Goal: Transaction & Acquisition: Purchase product/service

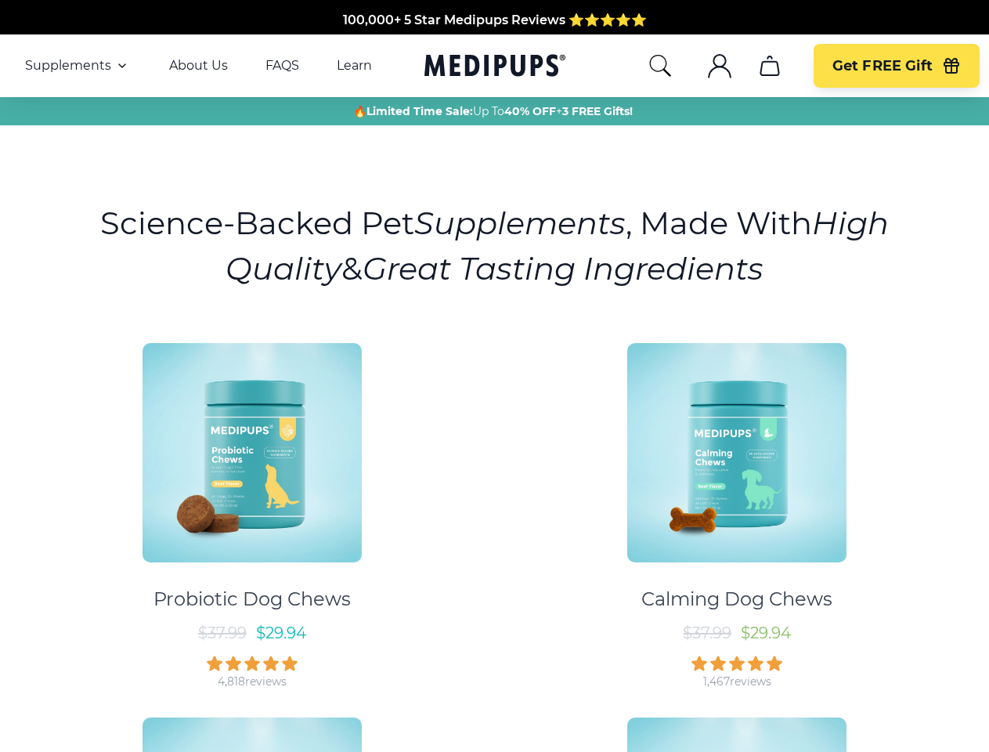
click at [494, 376] on div "Probiotic Dog Chews $ 37.99 $ 29.94 4,818 reviews Calming Dog Chews $ 37.99 $ 2…" at bounding box center [494, 696] width 971 height 735
click at [78, 66] on span "Supplements" at bounding box center [68, 66] width 86 height 16
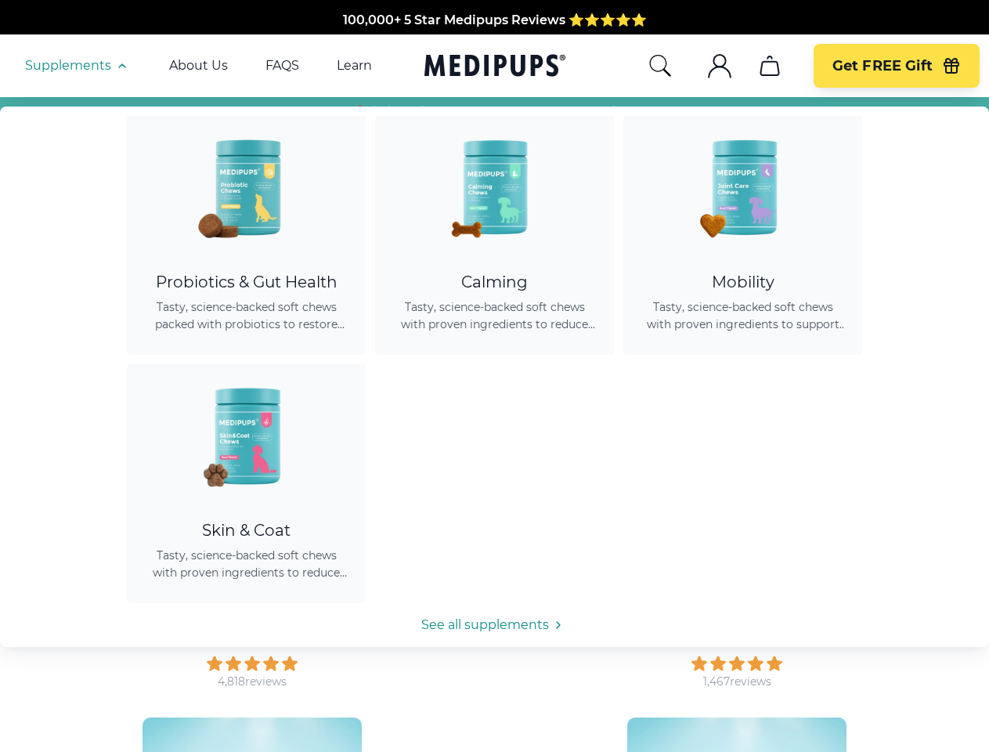
click at [121, 66] on icon "button" at bounding box center [122, 65] width 19 height 19
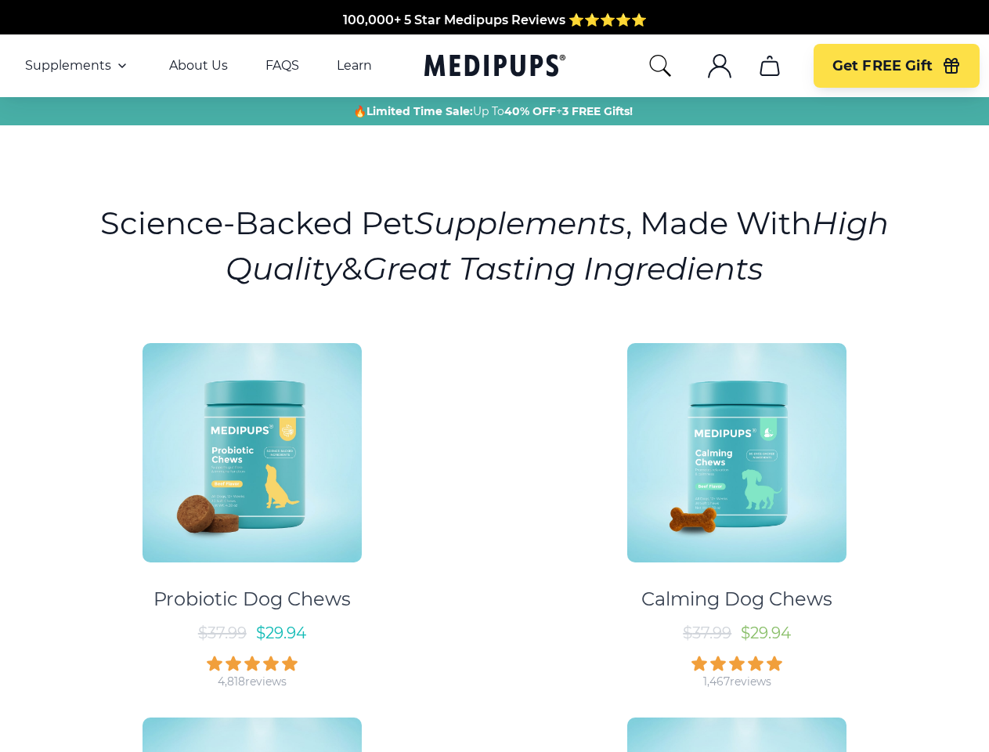
click at [660, 66] on icon "search" at bounding box center [660, 65] width 25 height 25
click at [719, 66] on icon ".cls-1{fill:none;stroke:currentColor;stroke-miterlimit:10;stroke-width:1.5px;}" at bounding box center [719, 65] width 25 height 25
click at [769, 66] on icon "cart" at bounding box center [770, 65] width 25 height 25
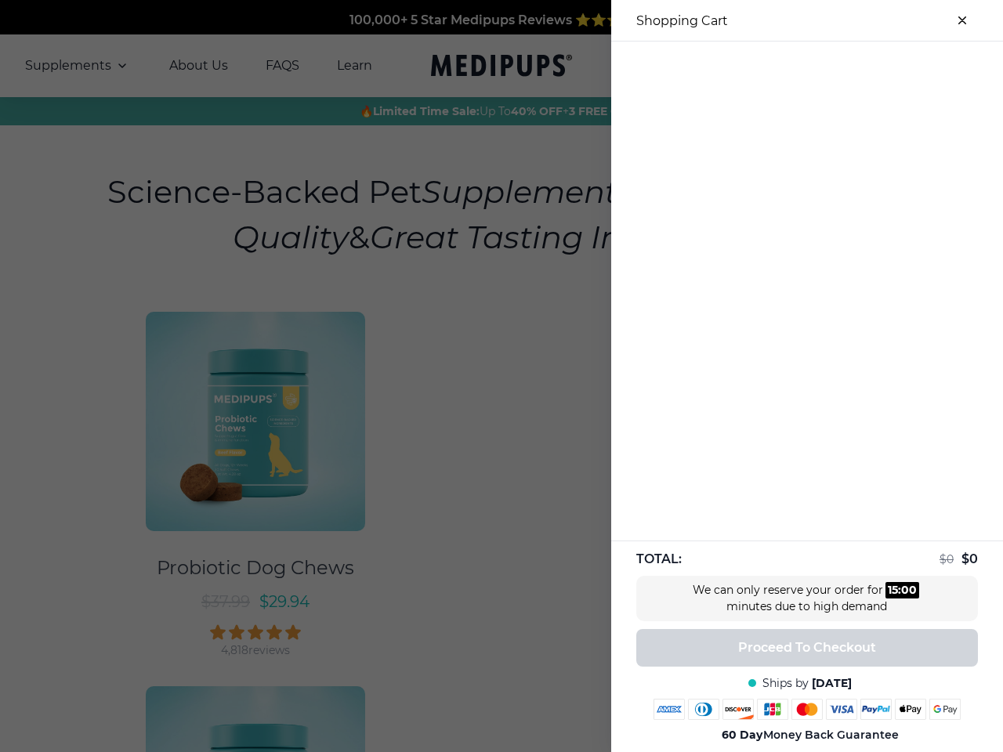
click at [769, 66] on div at bounding box center [501, 376] width 1003 height 752
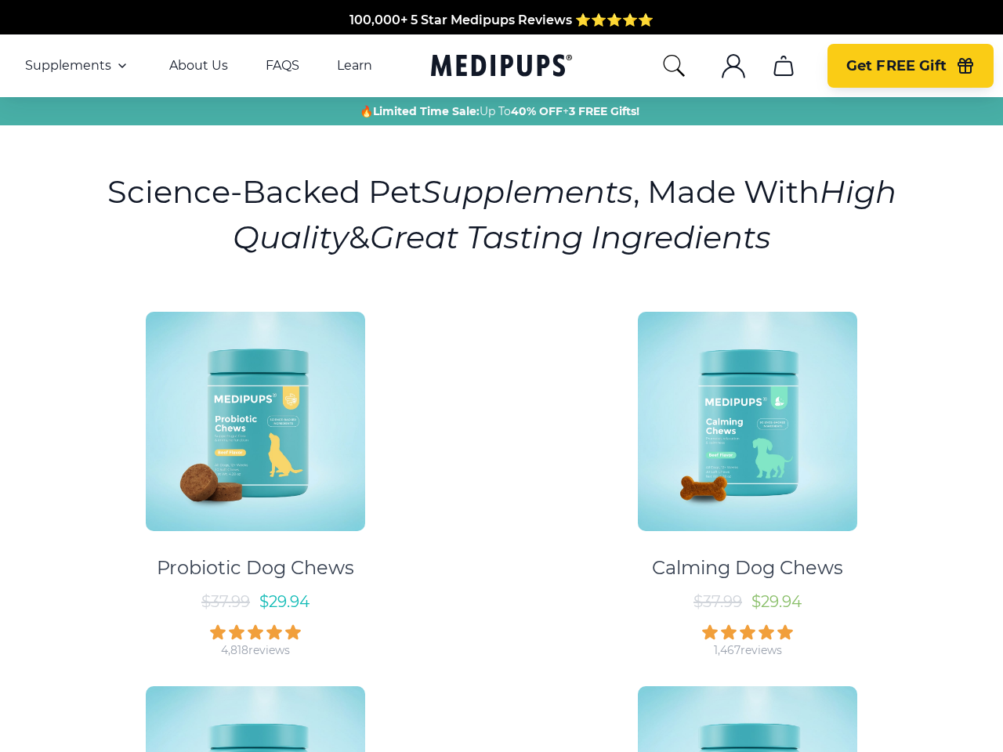
click at [896, 66] on span "Get FREE Gift" at bounding box center [896, 66] width 100 height 18
